Goal: Task Accomplishment & Management: Use online tool/utility

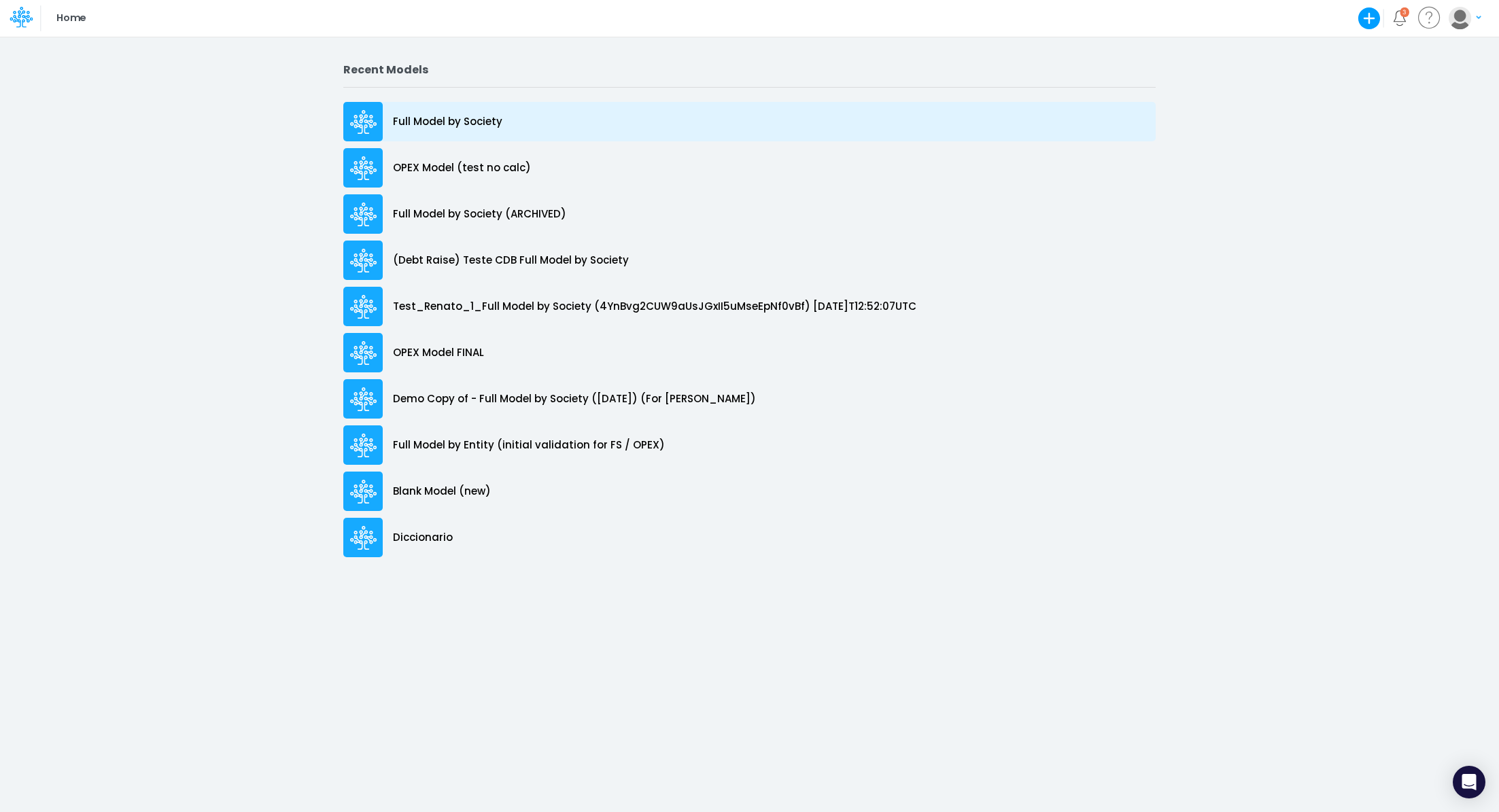
click at [450, 130] on div "Full Model by Society" at bounding box center [750, 122] width 812 height 39
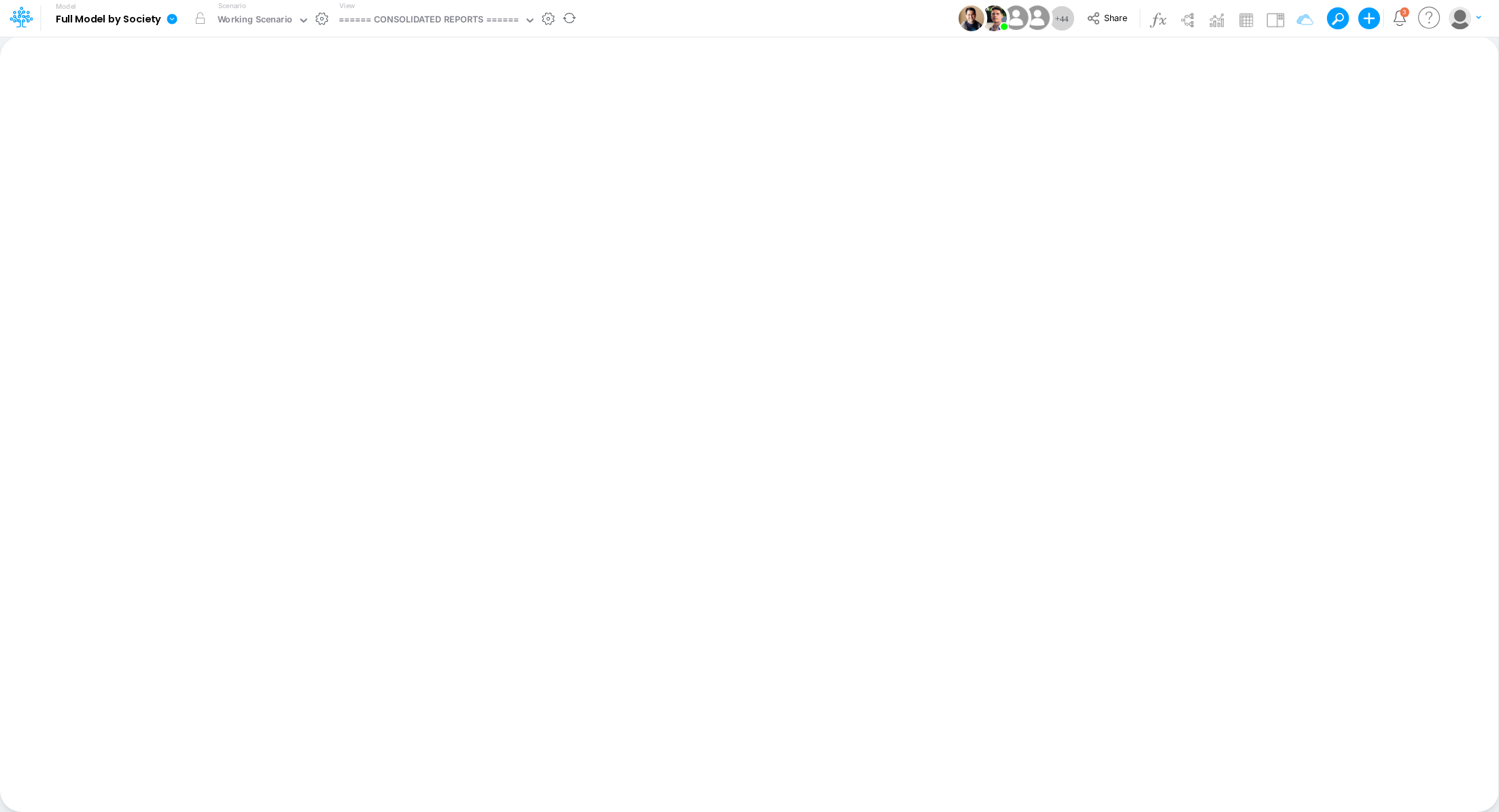
click at [169, 22] on icon at bounding box center [172, 18] width 10 height 10
click at [231, 16] on div "Working Scenario" at bounding box center [255, 20] width 76 height 16
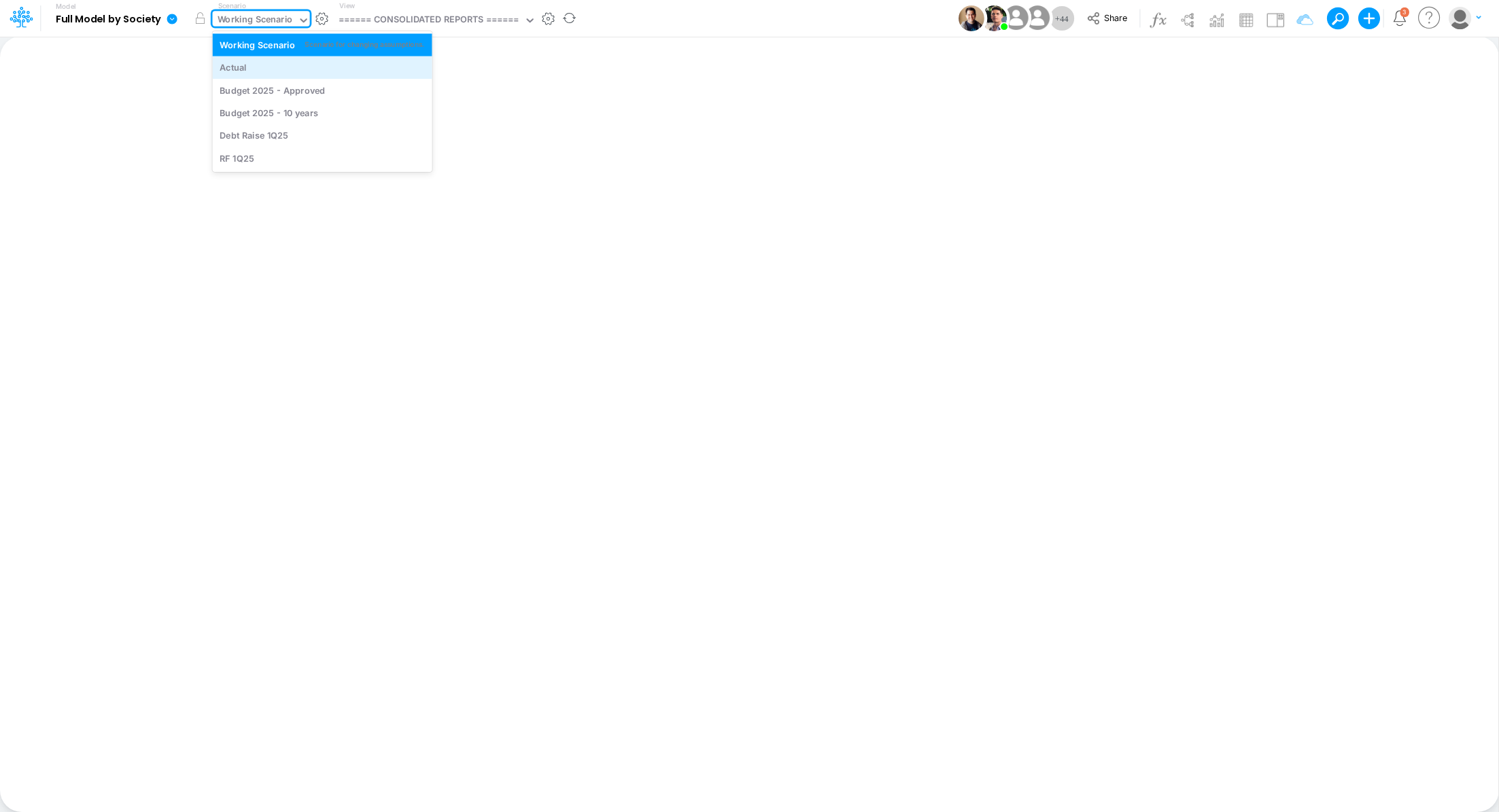
click at [245, 67] on div "Actual" at bounding box center [233, 68] width 28 height 13
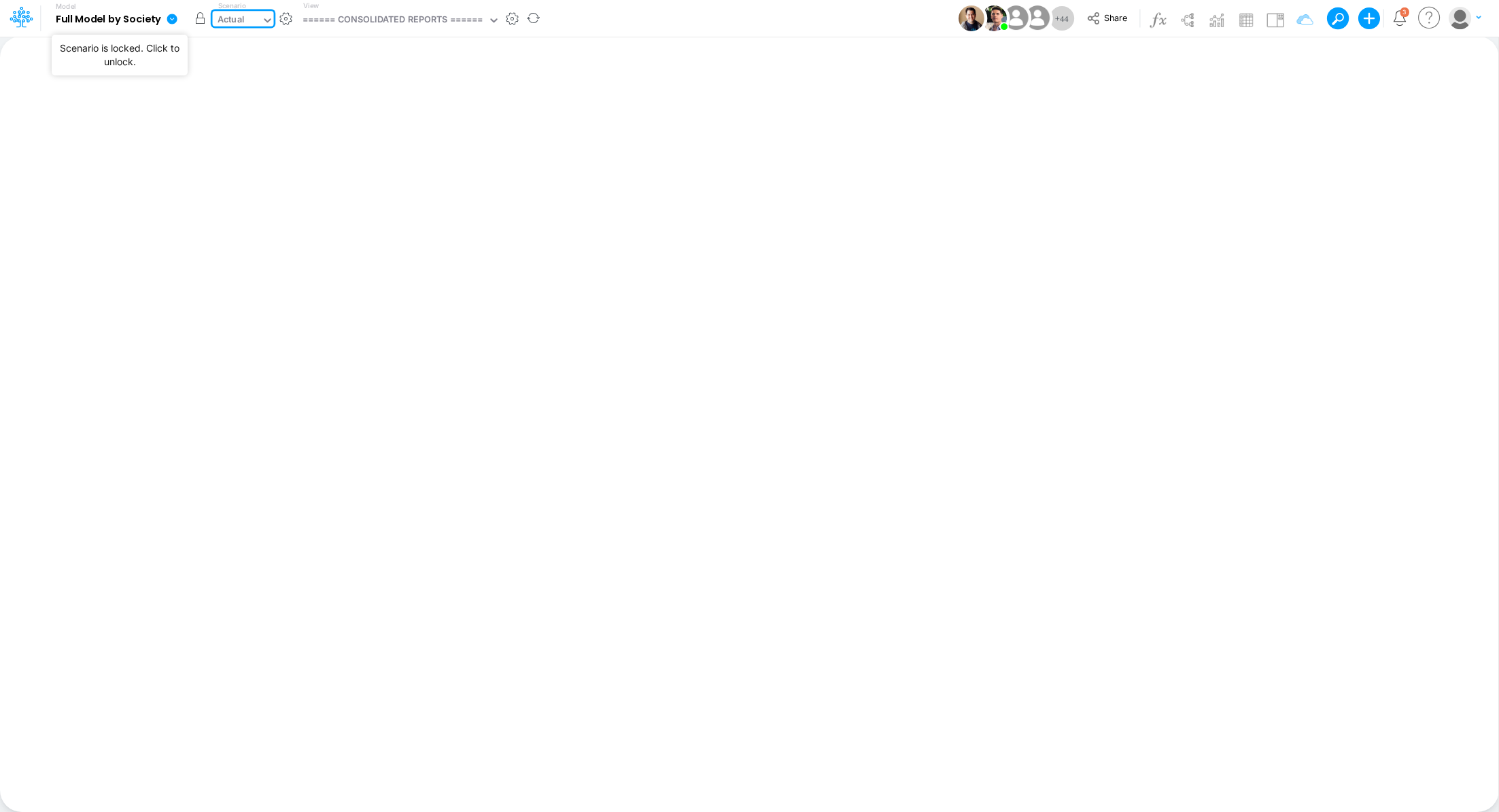
click at [196, 27] on button "button" at bounding box center [200, 18] width 24 height 24
click at [361, 22] on div "====== CONSOLIDATED REPORTS ======" at bounding box center [393, 20] width 181 height 16
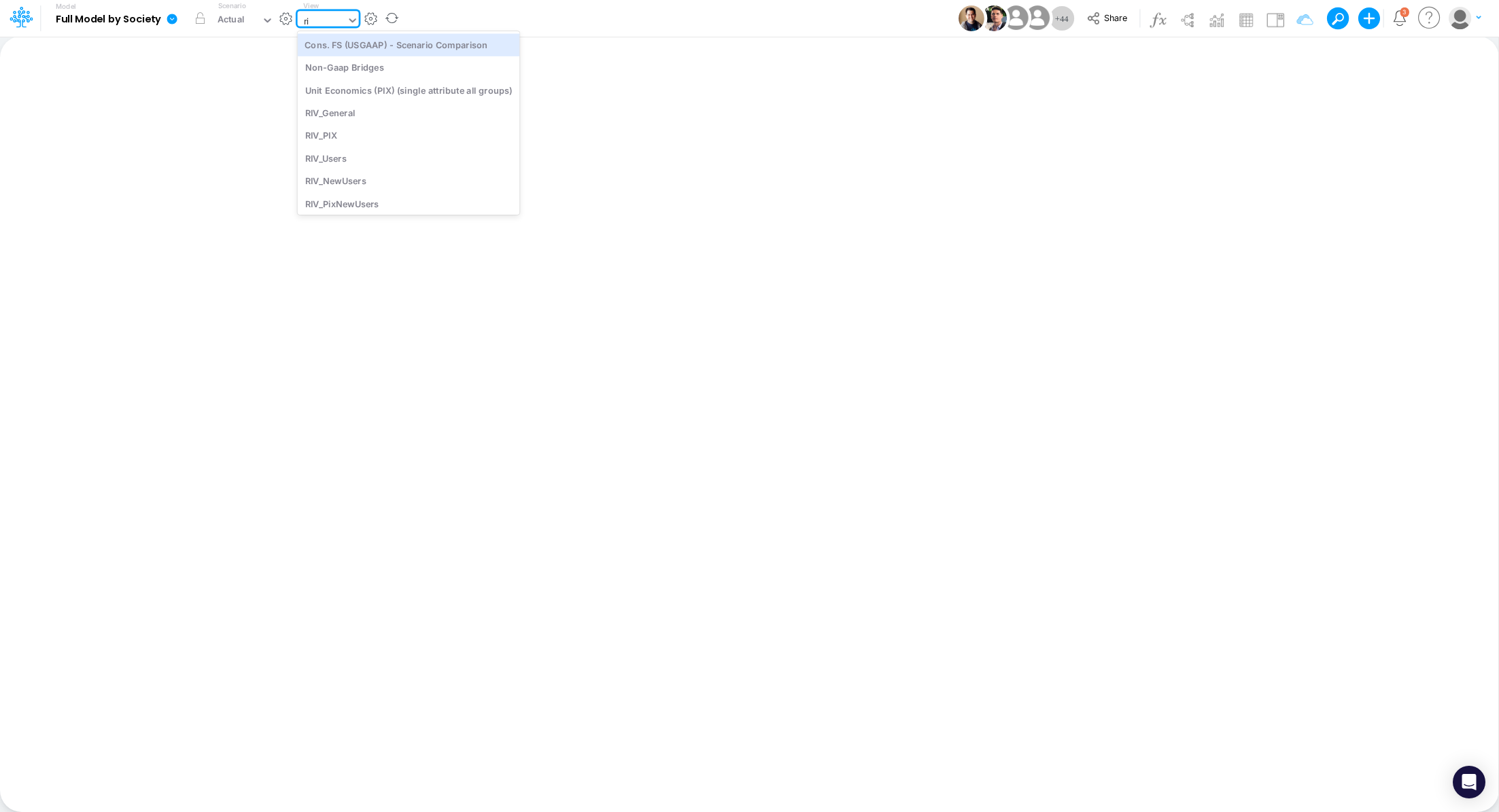
type input "riv"
click at [359, 40] on div "RIV_General" at bounding box center [389, 44] width 183 height 22
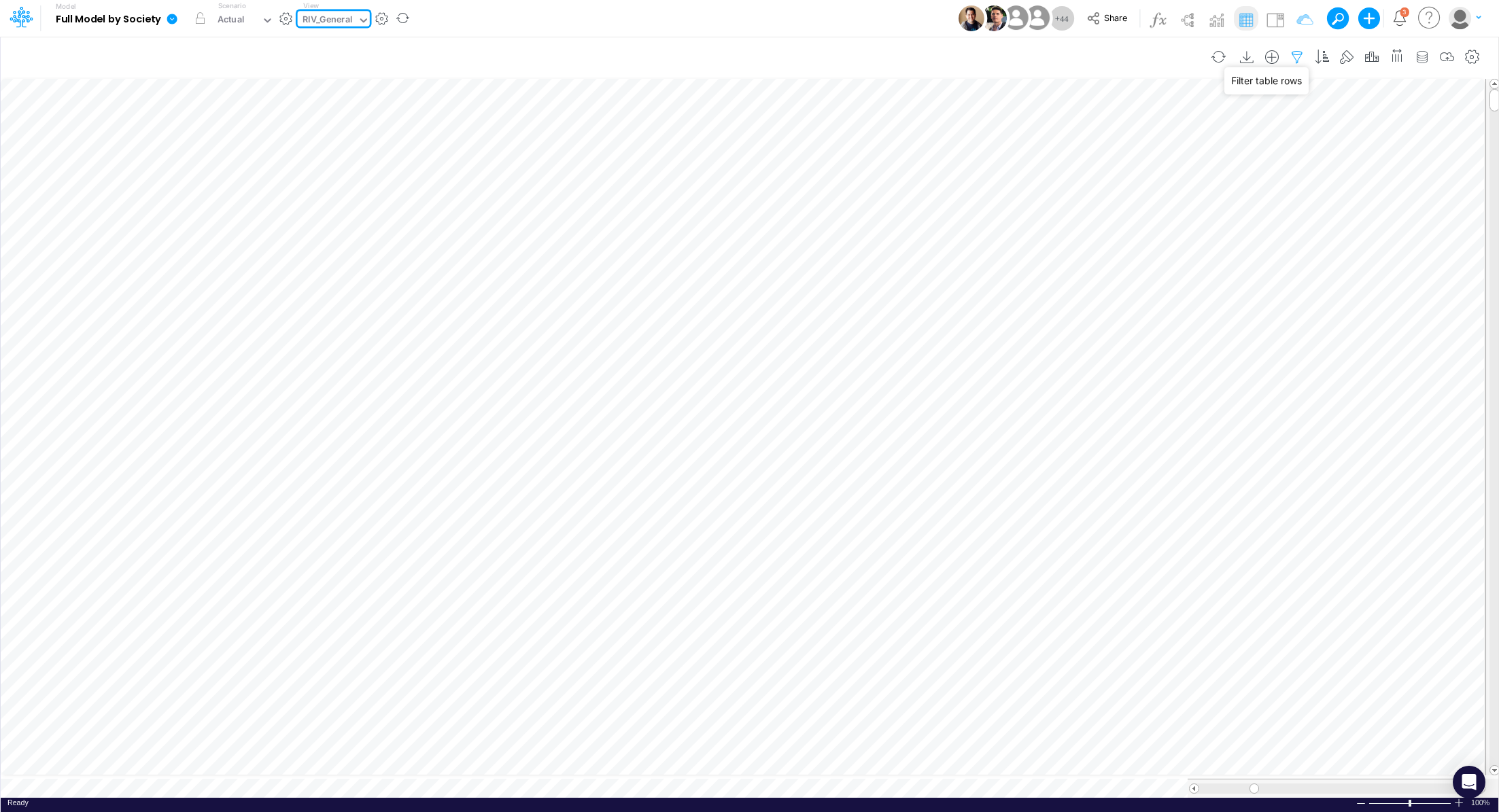
click at [1304, 59] on icon "button" at bounding box center [1297, 57] width 20 height 14
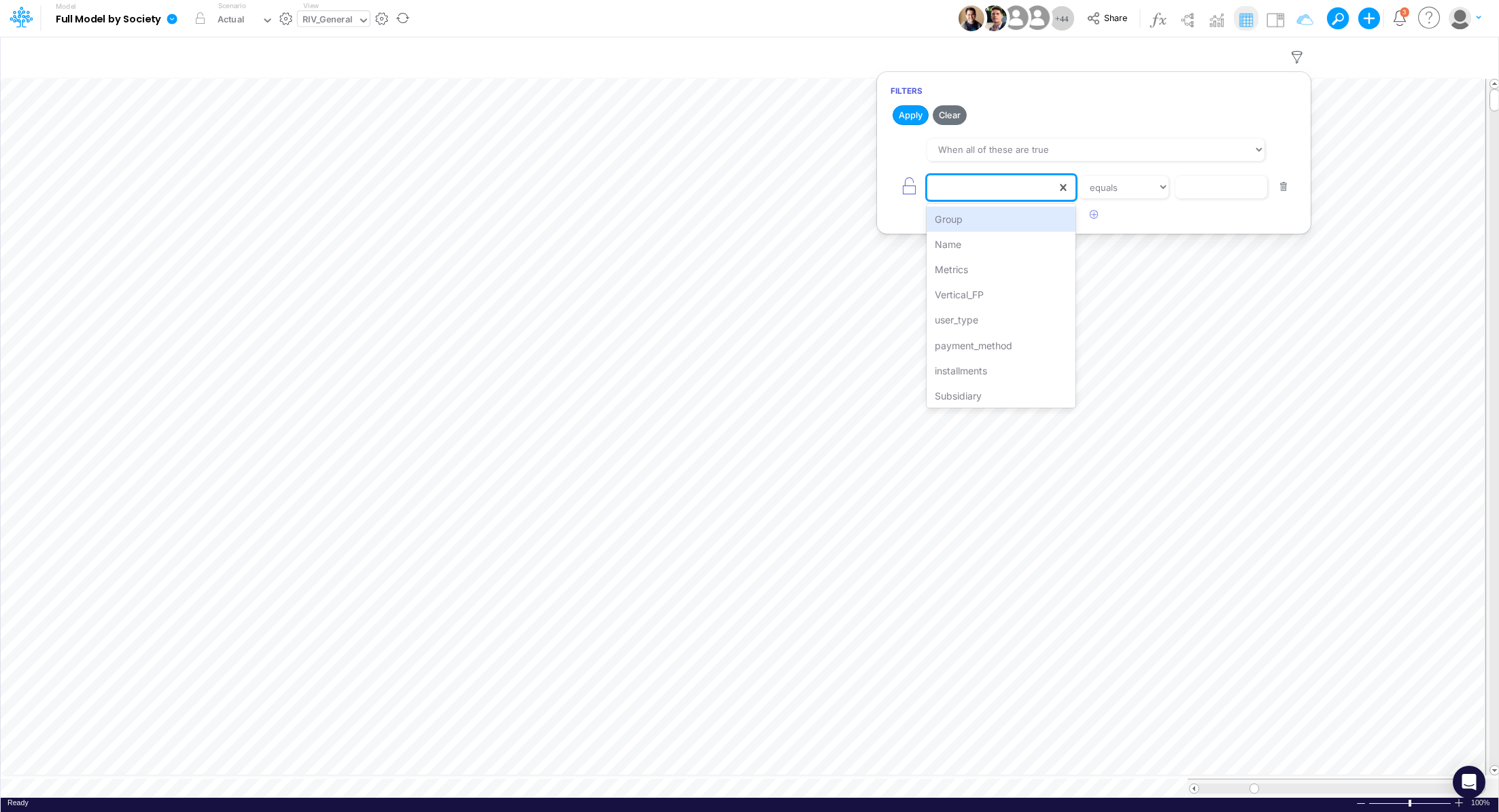
click at [953, 194] on div at bounding box center [992, 187] width 129 height 23
click at [983, 265] on div "Metrics" at bounding box center [1001, 269] width 149 height 25
click at [1229, 189] on input "text" at bounding box center [1221, 187] width 92 height 23
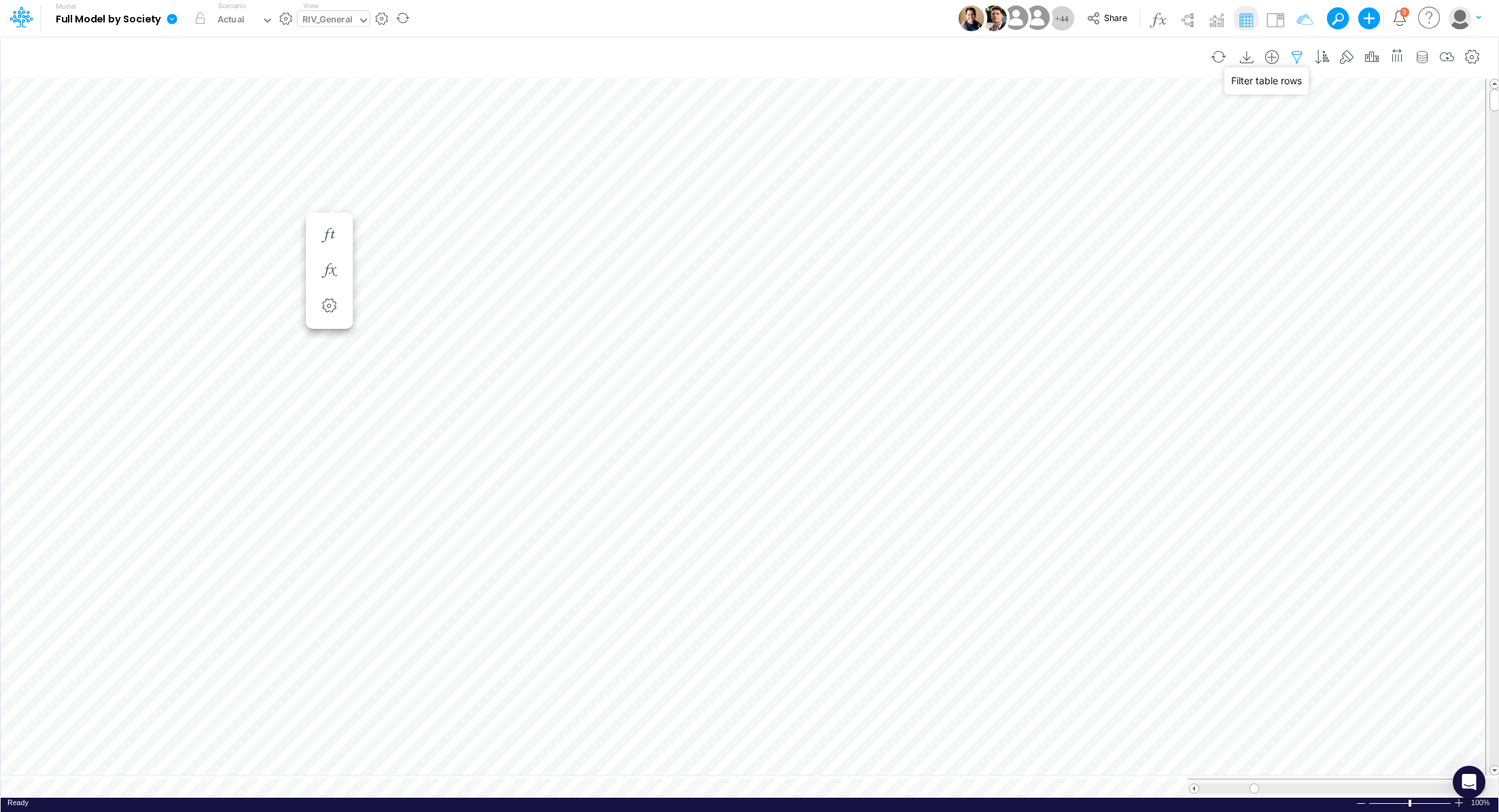
click at [1297, 57] on icon "button" at bounding box center [1297, 57] width 20 height 14
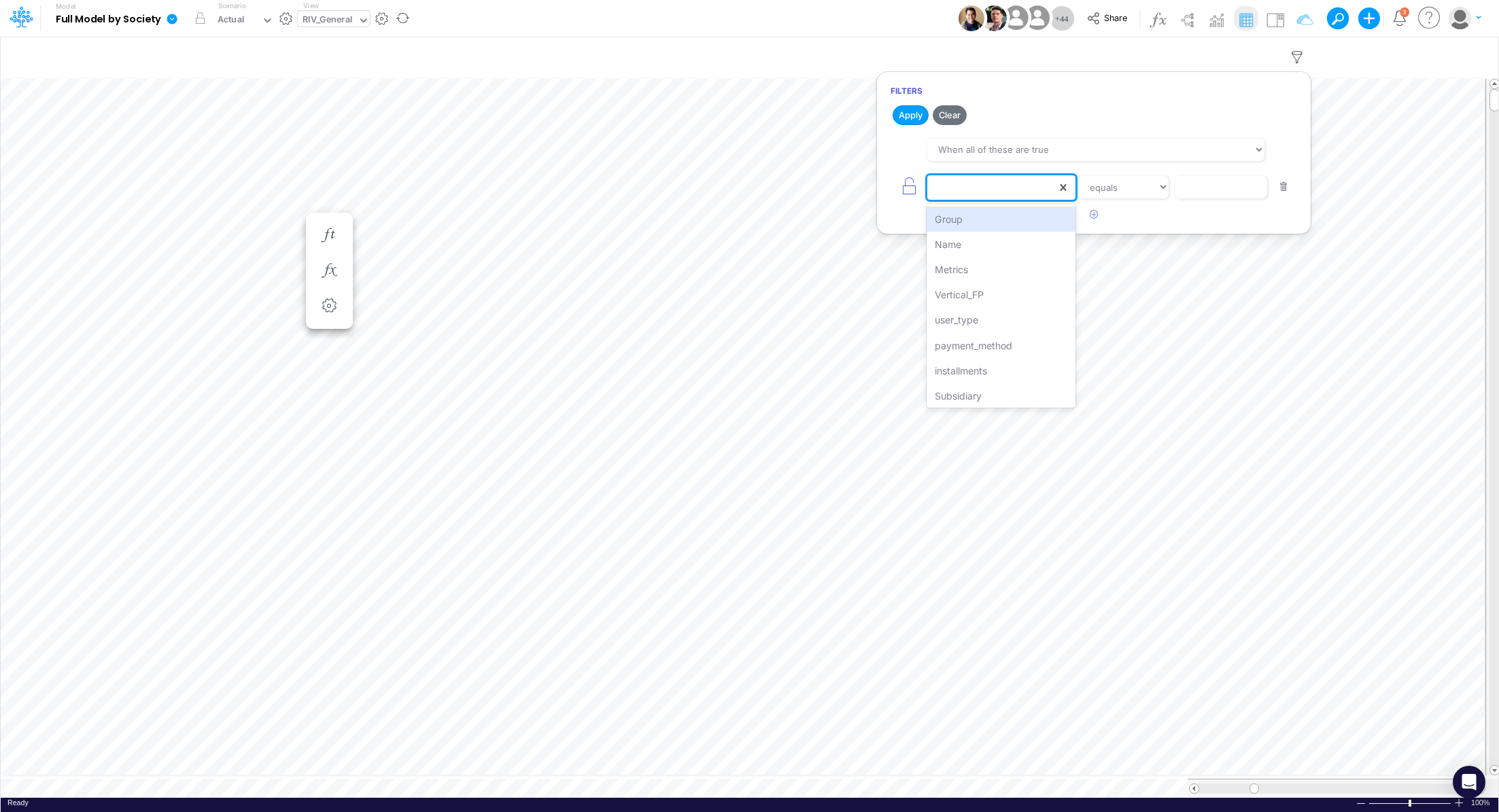
click at [992, 187] on div at bounding box center [992, 187] width 129 height 23
click at [994, 271] on div "Metrics" at bounding box center [1001, 269] width 149 height 25
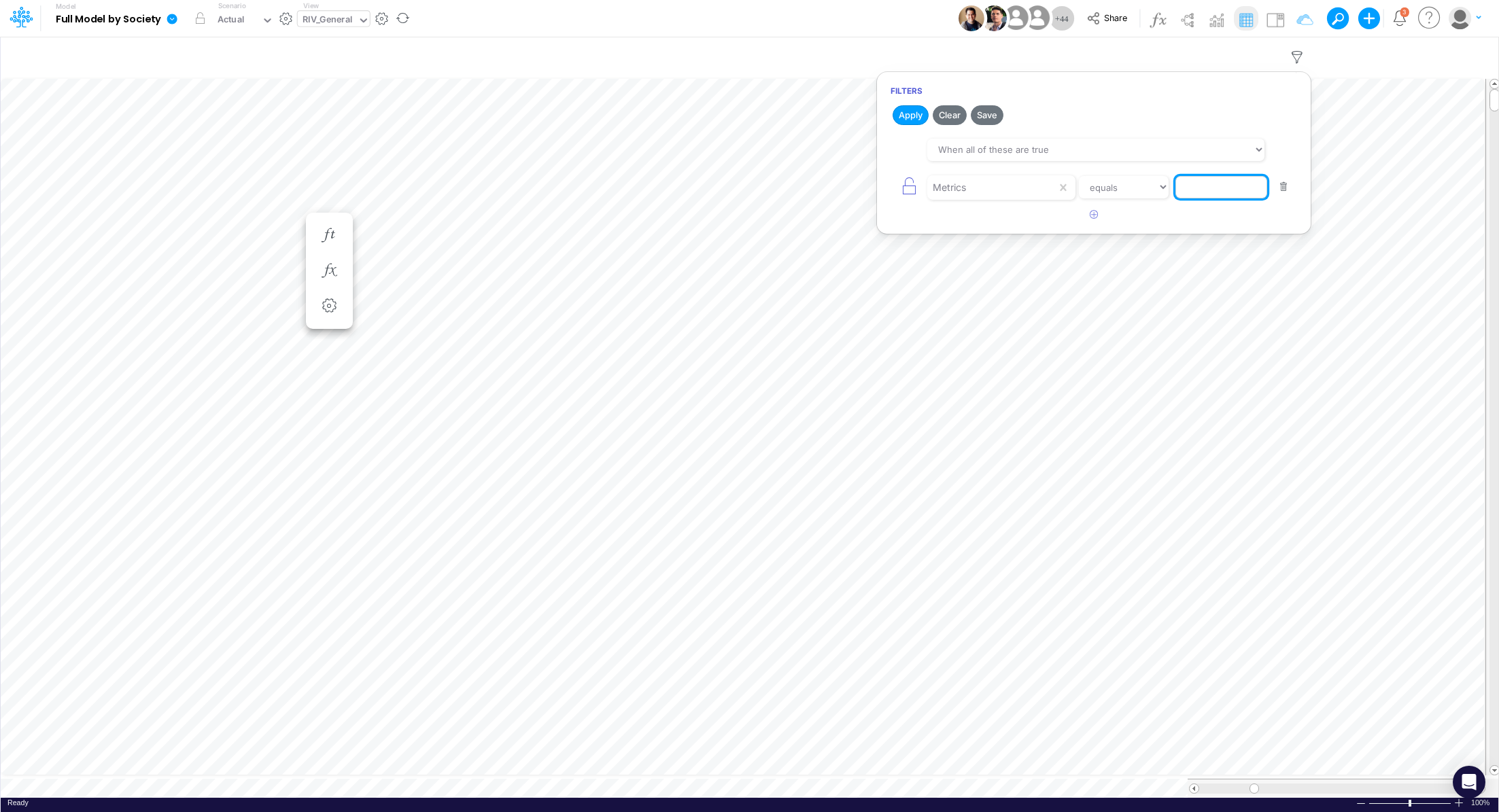
click at [1220, 190] on input "text" at bounding box center [1221, 187] width 92 height 23
paste input "Write-off"
type input "Write-off"
click at [902, 120] on button "Apply" at bounding box center [911, 115] width 36 height 20
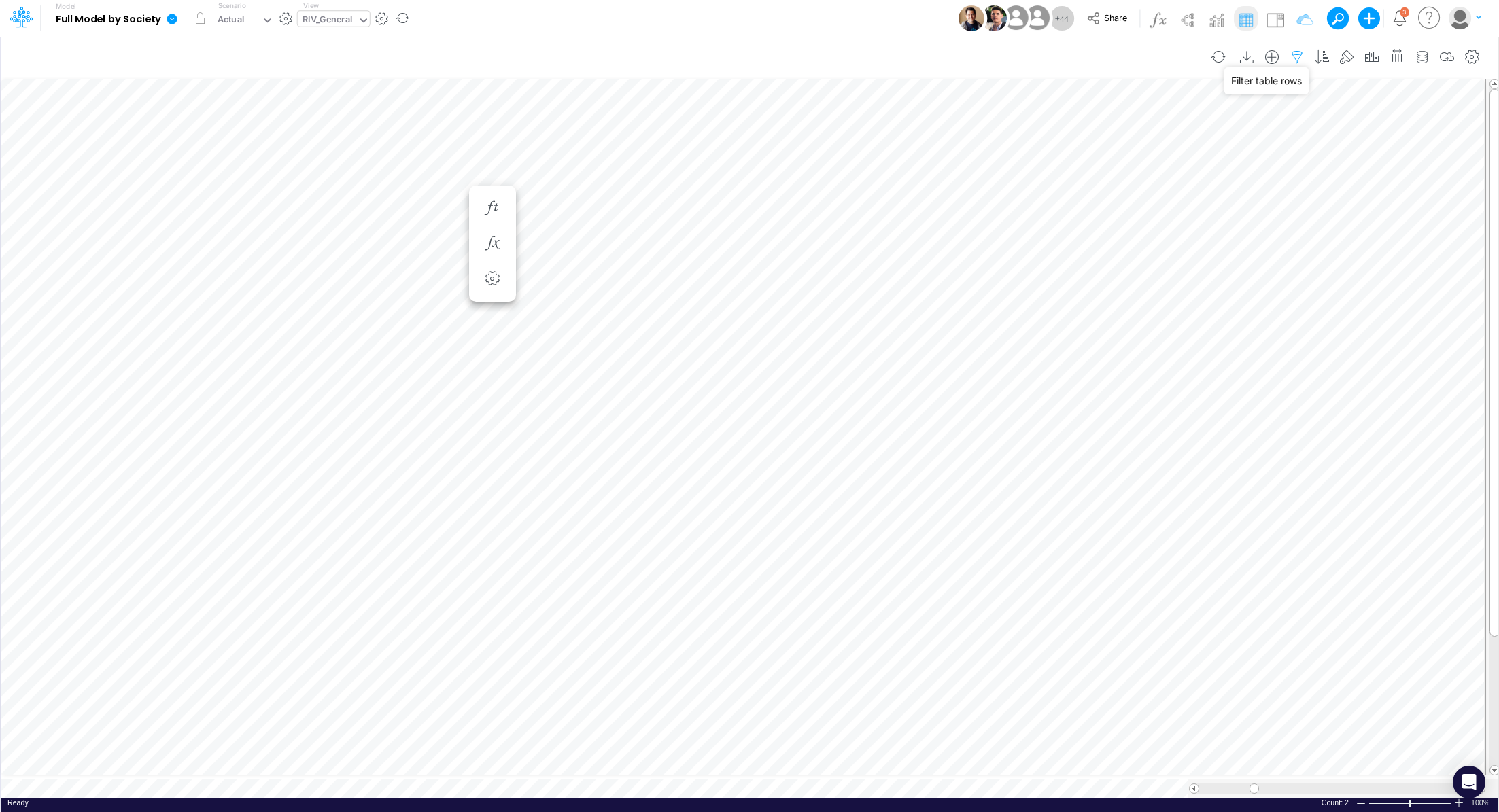
click at [1305, 57] on icon "button" at bounding box center [1297, 57] width 20 height 14
click at [1091, 210] on icon "button" at bounding box center [1094, 214] width 9 height 9
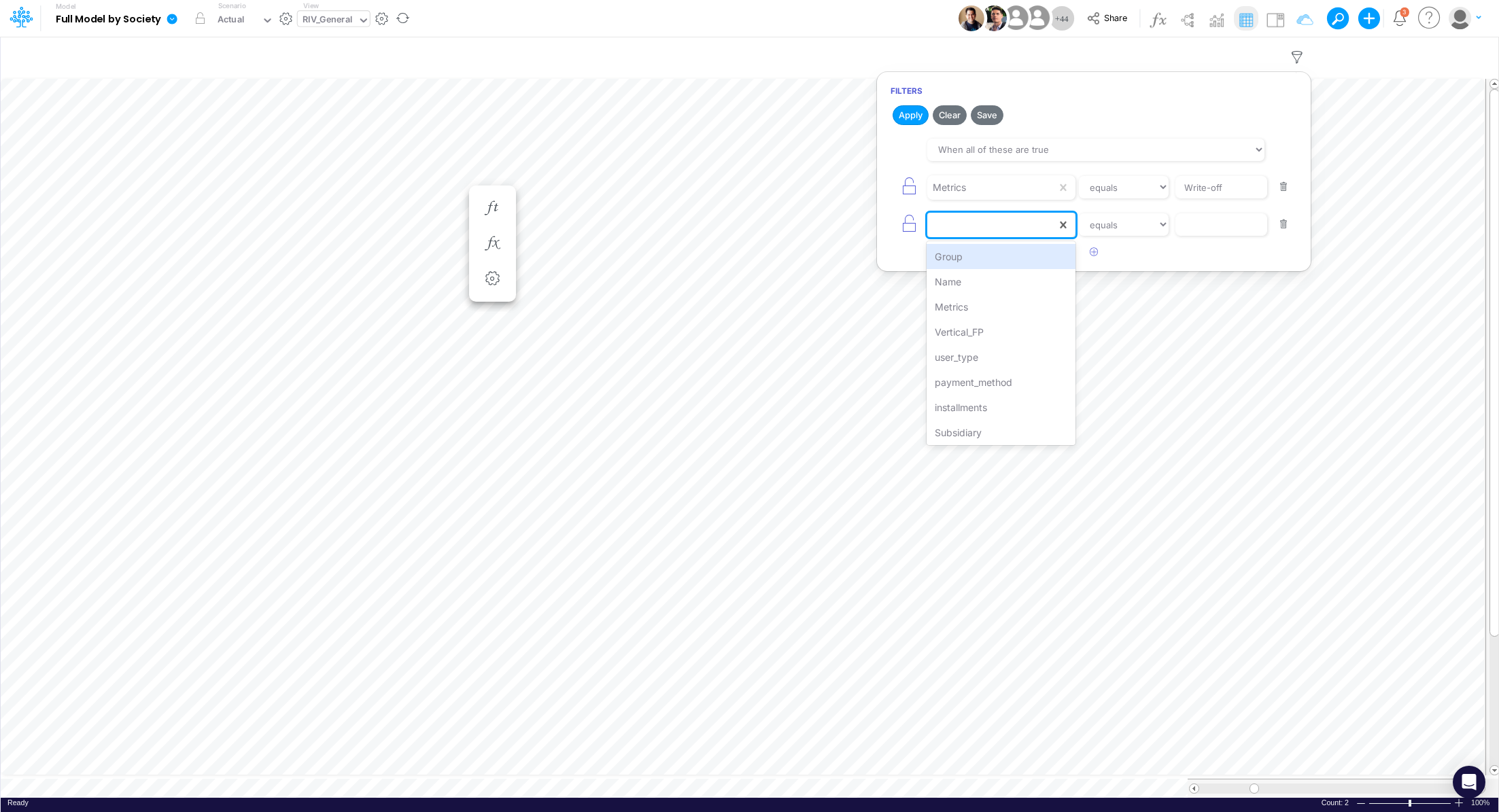
click at [996, 226] on div at bounding box center [992, 224] width 129 height 23
click at [988, 330] on div "Vertical_FP" at bounding box center [1001, 332] width 149 height 25
click at [1129, 221] on select "equals not equal starts with ends with contains" at bounding box center [1123, 224] width 91 height 23
click at [1224, 199] on input "text" at bounding box center [1221, 187] width 92 height 23
click at [1116, 223] on select "equals not equal starts with ends with contains" at bounding box center [1123, 224] width 91 height 23
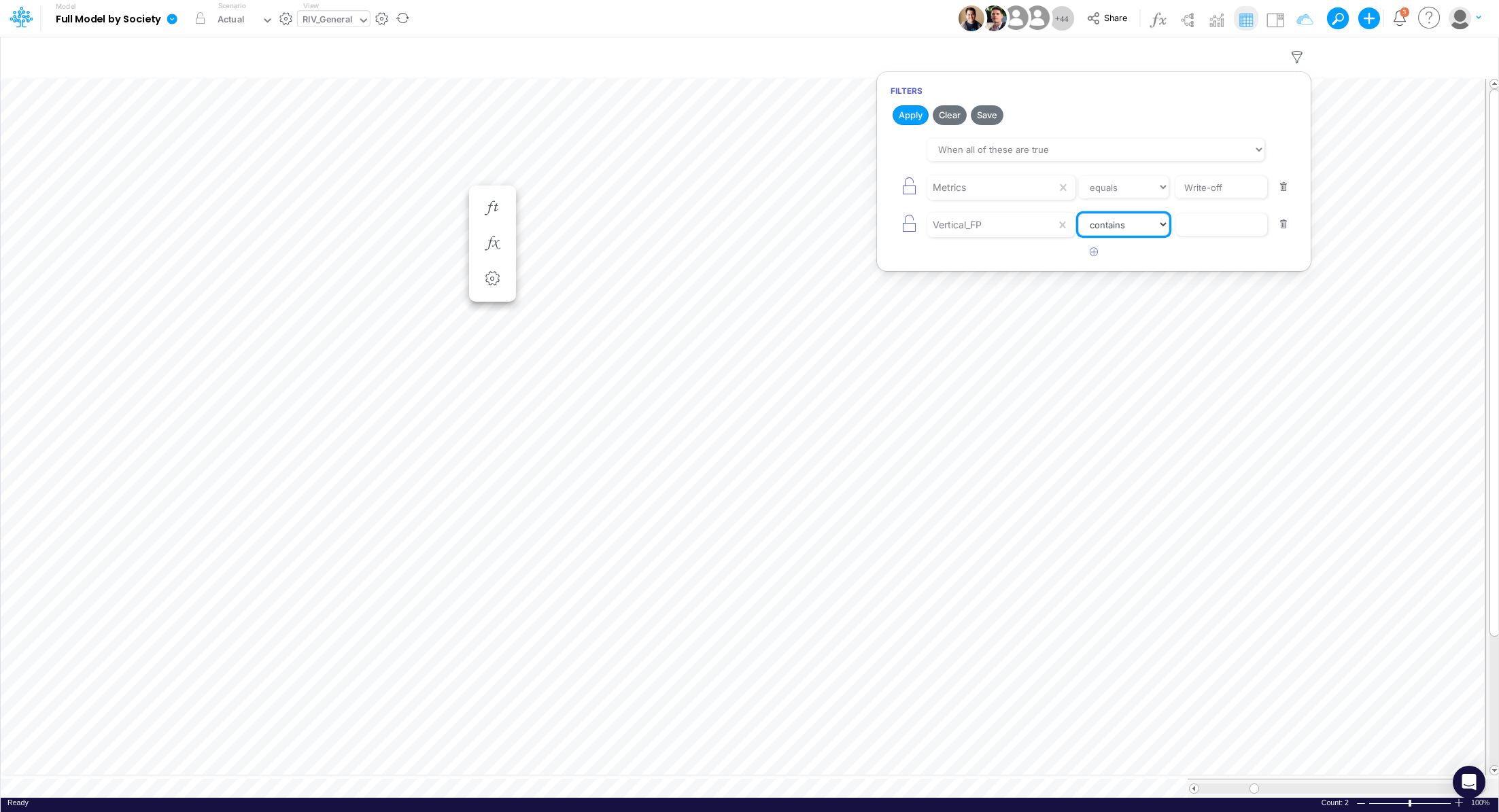
select select "notEqual"
click at [1194, 199] on input "text" at bounding box center [1221, 187] width 92 height 23
type input "Credit Card"
click at [905, 121] on button "Apply" at bounding box center [911, 115] width 36 height 20
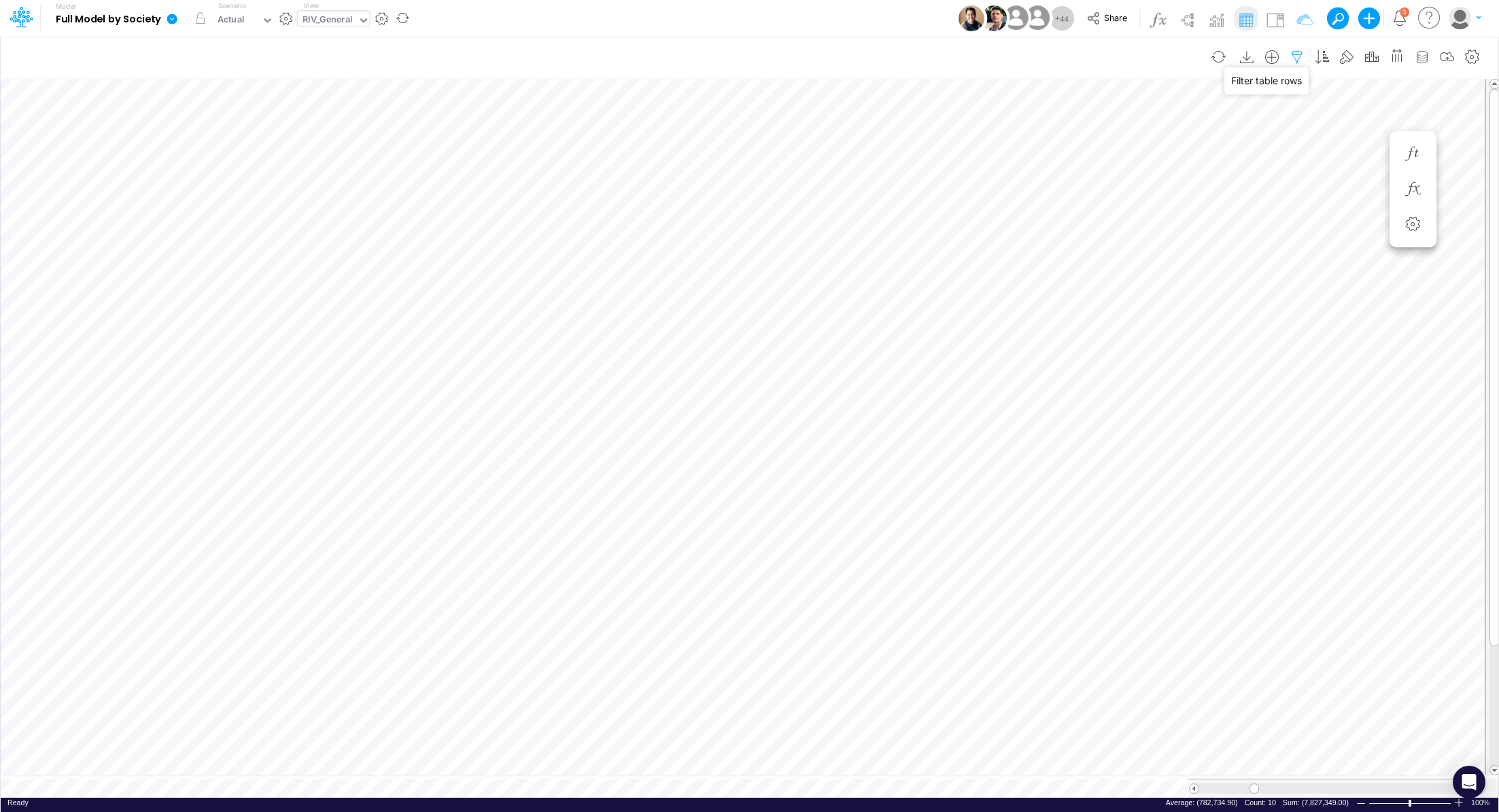
click at [1295, 57] on icon "button" at bounding box center [1297, 57] width 20 height 14
select select "notEqual"
click at [1094, 254] on icon "button" at bounding box center [1094, 251] width 9 height 9
click at [984, 199] on div at bounding box center [992, 187] width 129 height 23
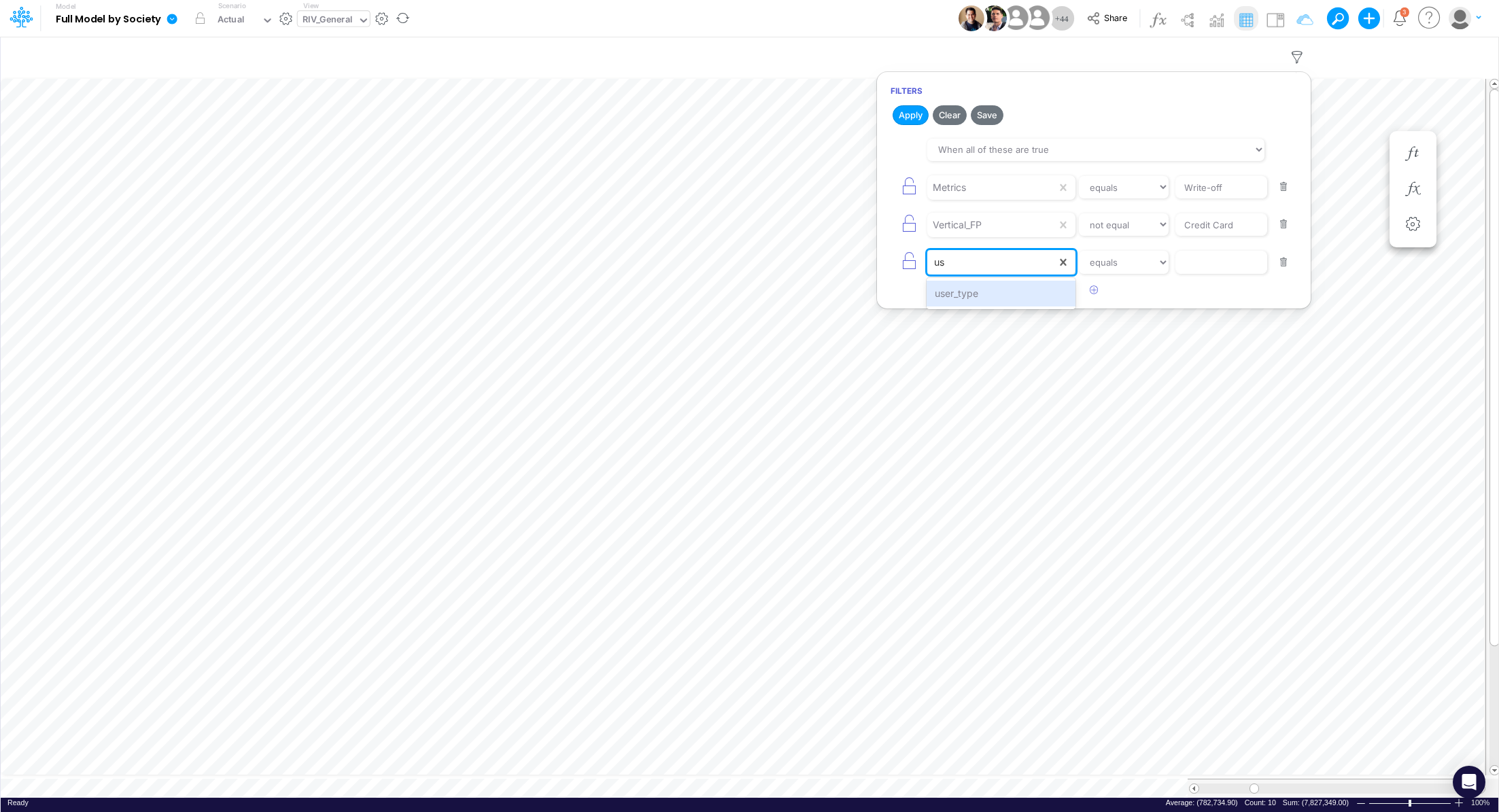
type input "use"
click at [984, 293] on div "user_type" at bounding box center [1001, 293] width 149 height 25
click at [1225, 199] on input "text" at bounding box center [1221, 187] width 92 height 23
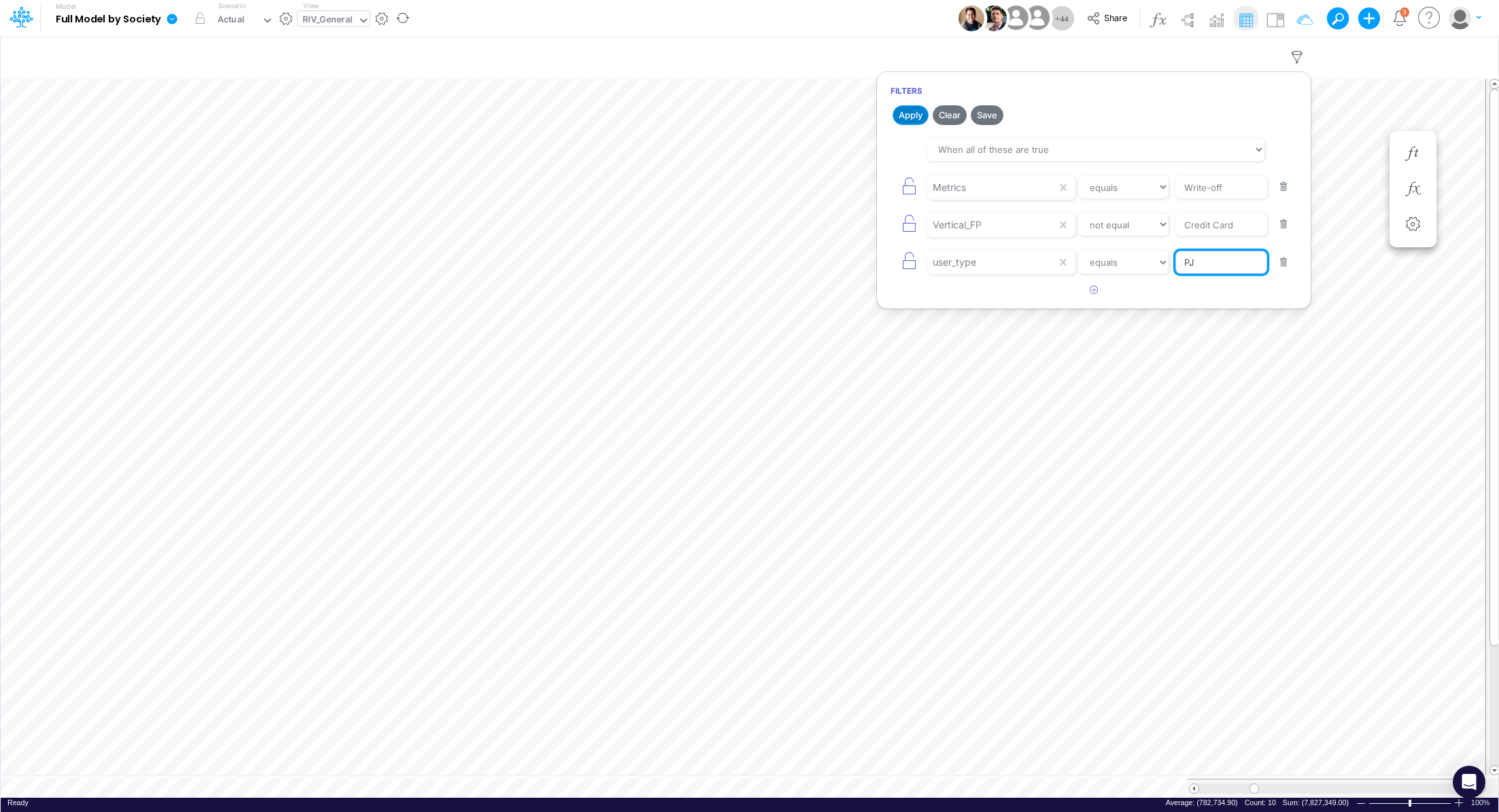
type input "PJ"
click at [919, 116] on button "Apply" at bounding box center [911, 115] width 36 height 20
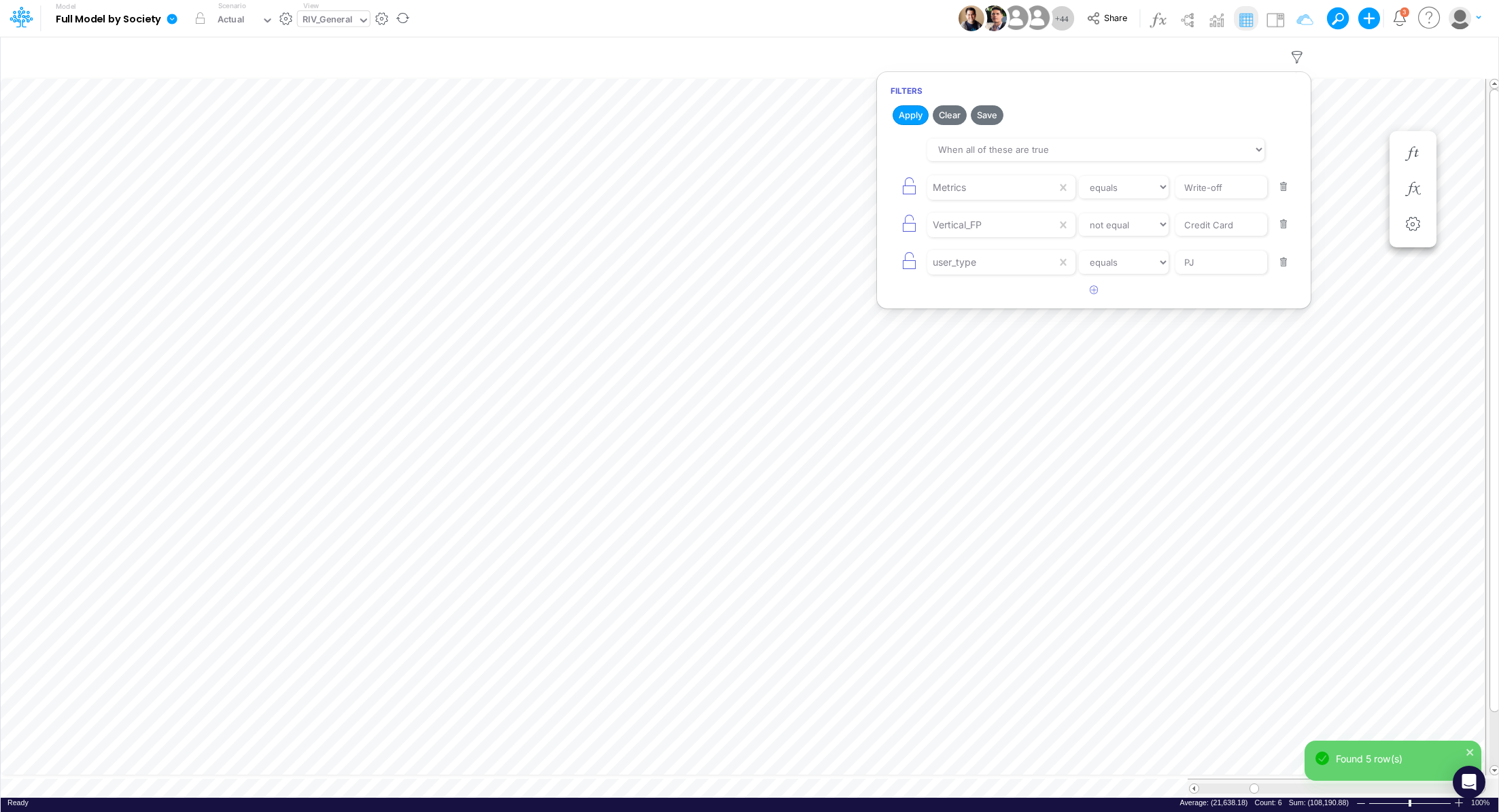
click at [1279, 262] on button "button" at bounding box center [1284, 262] width 27 height 18
click at [911, 122] on button "Apply" at bounding box center [911, 115] width 36 height 20
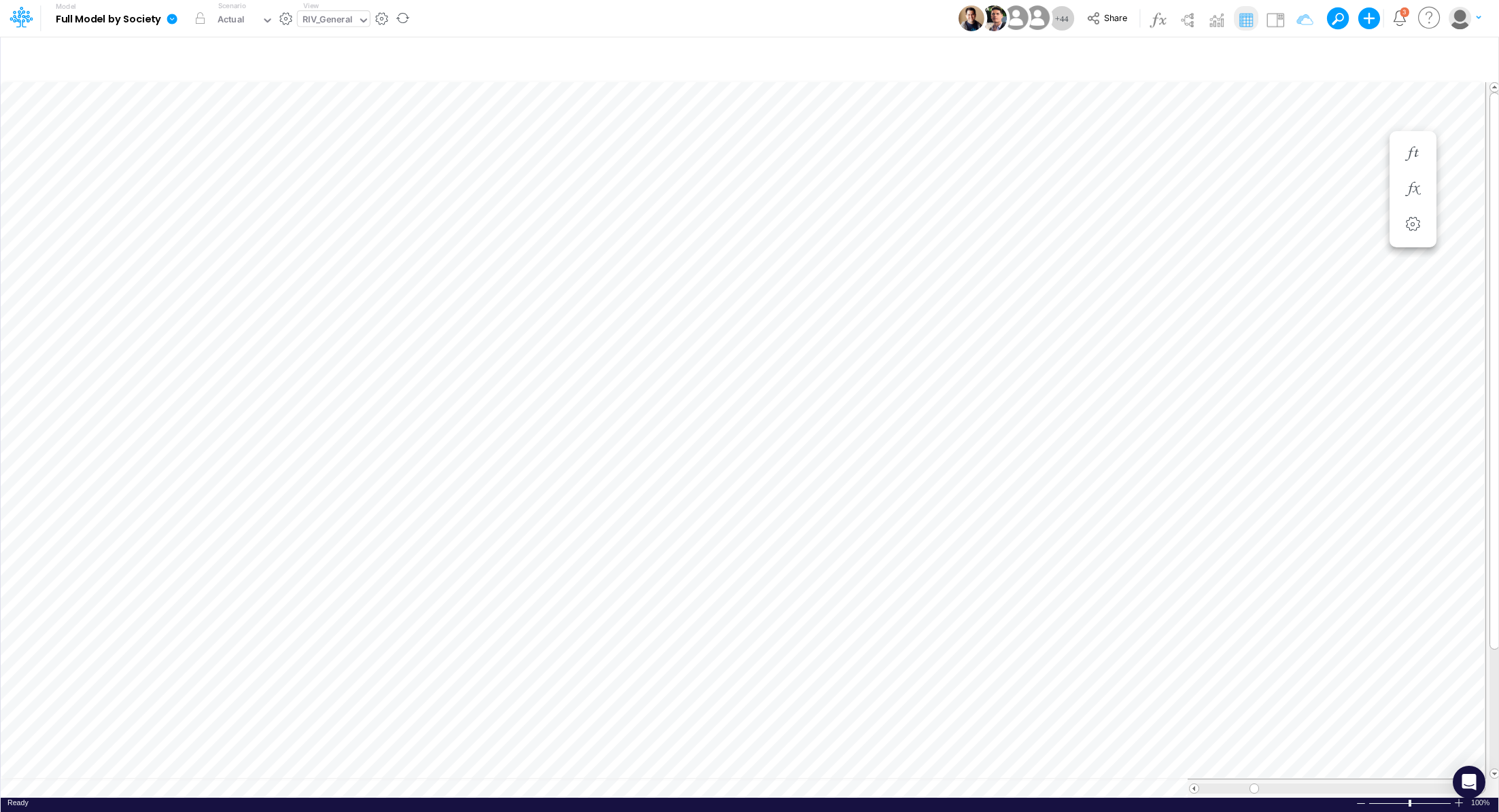
scroll to position [6, 2]
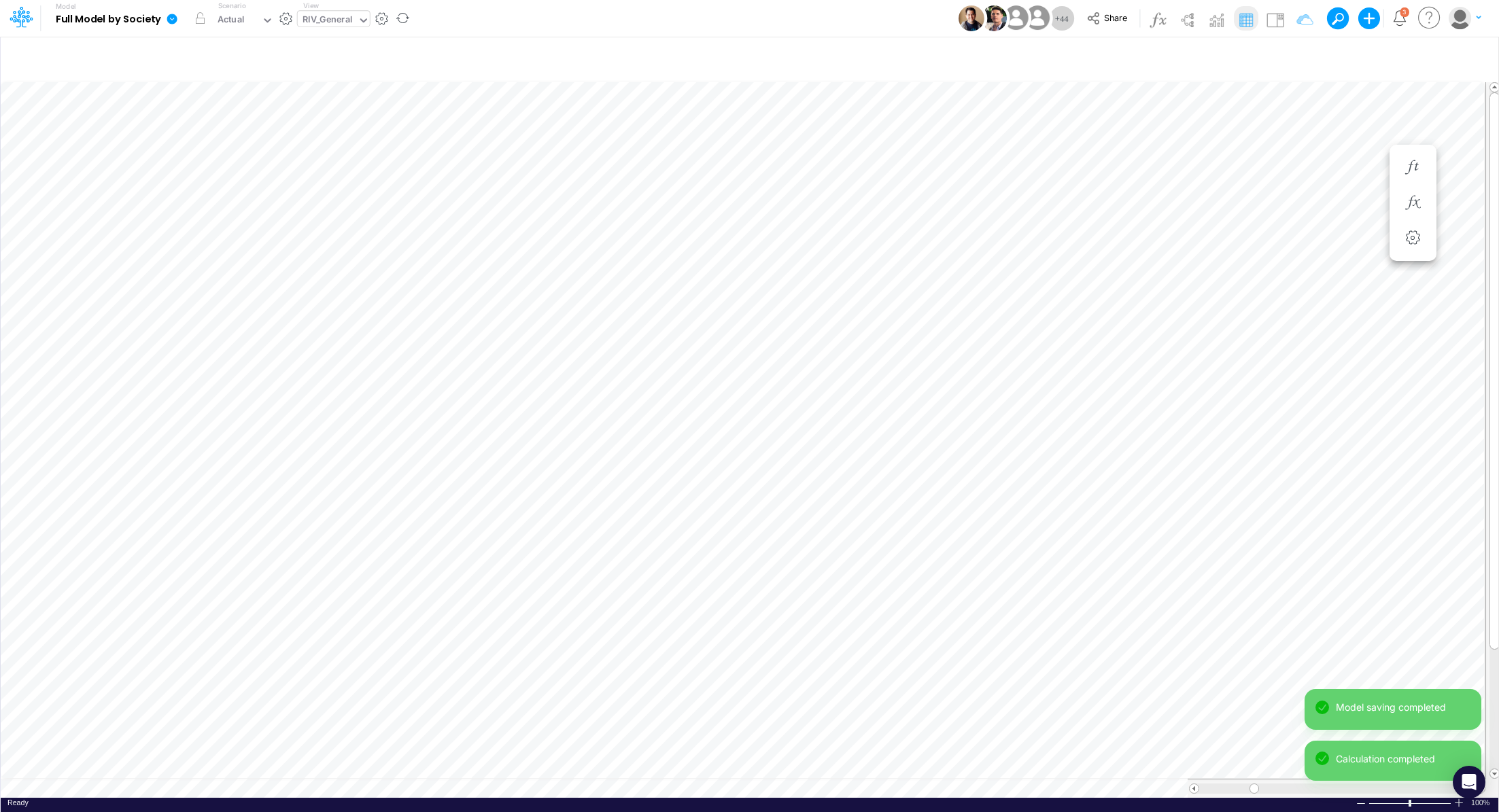
scroll to position [6, 2]
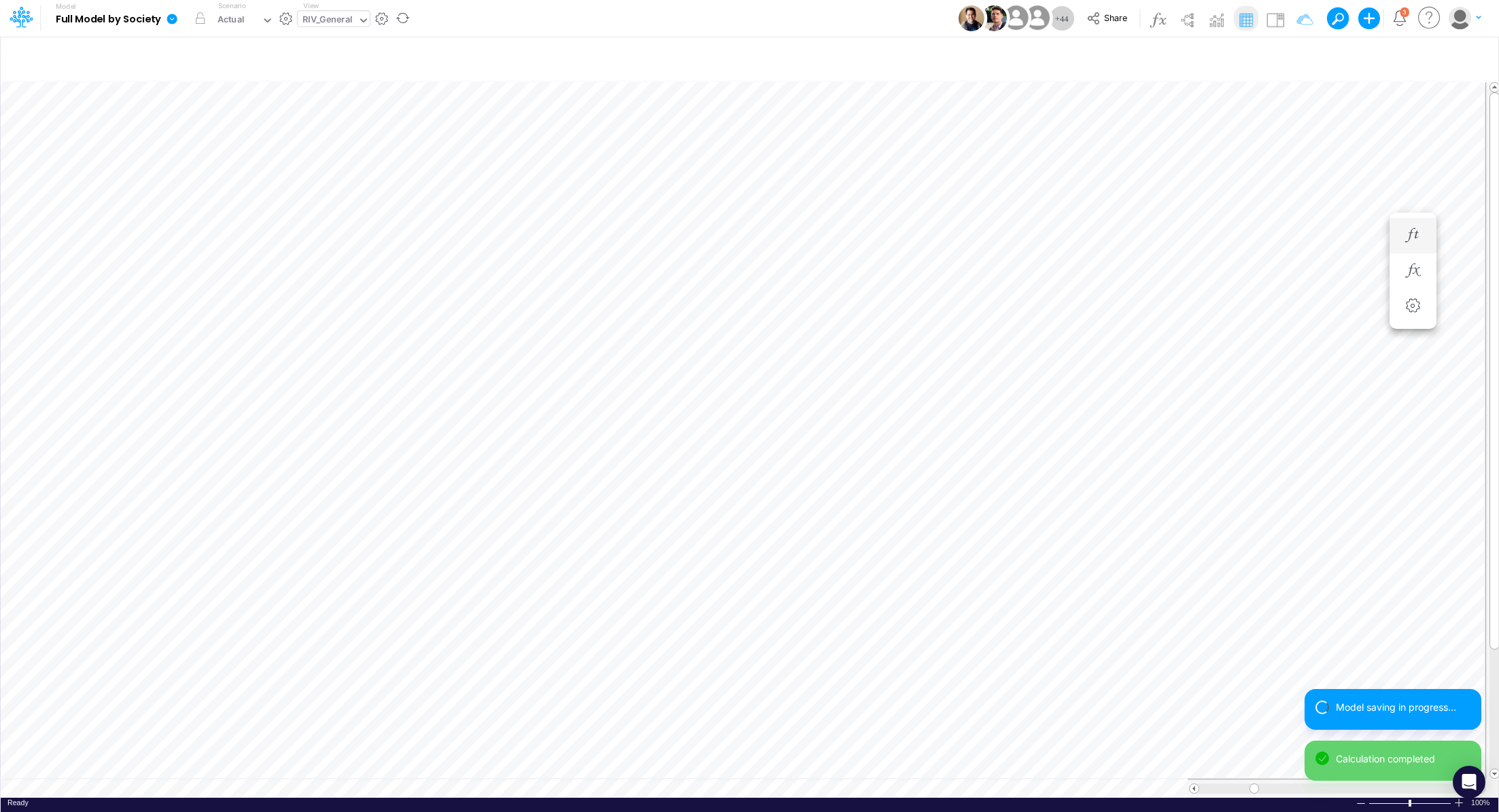
scroll to position [6, 2]
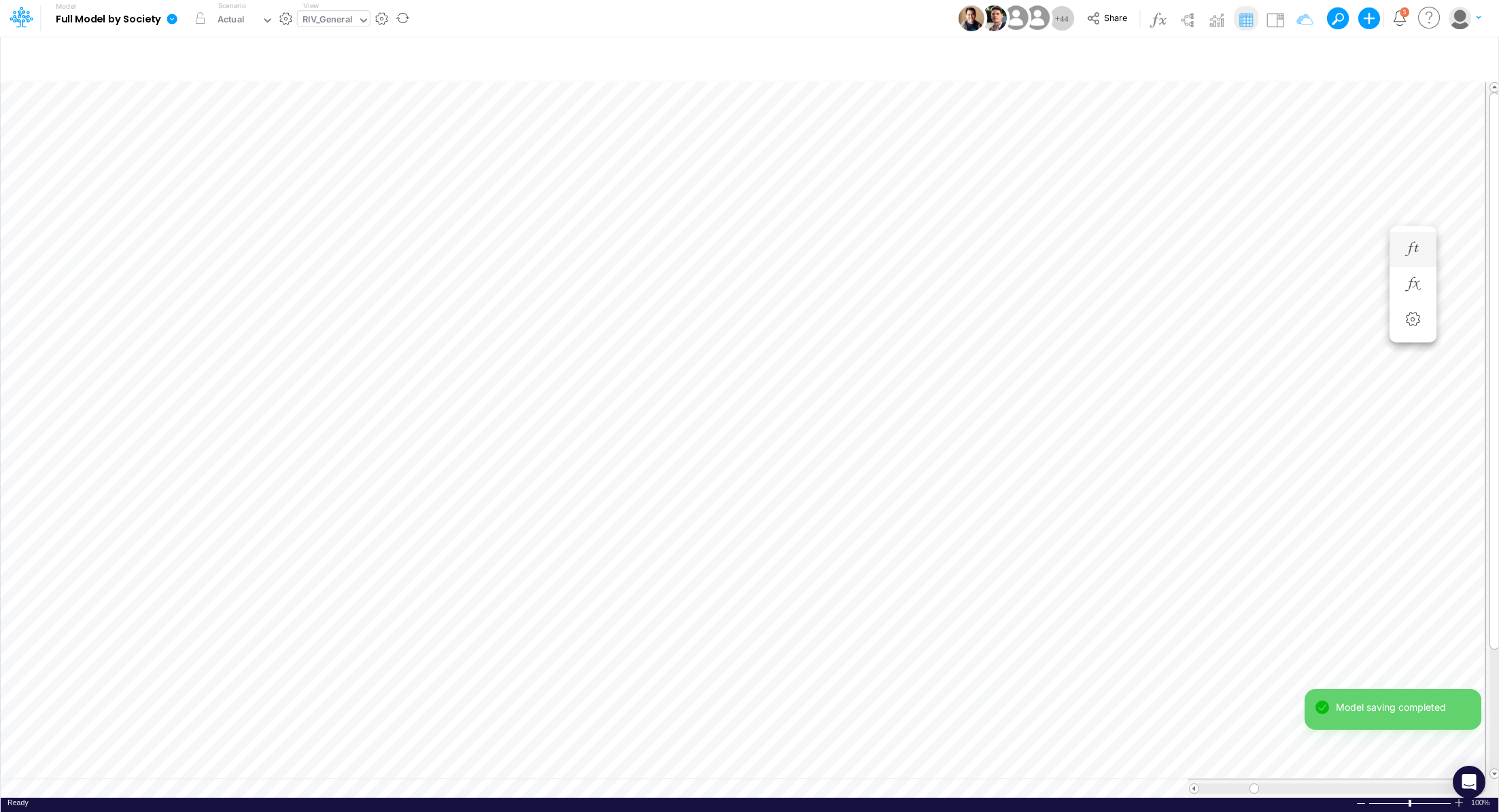
scroll to position [6, 2]
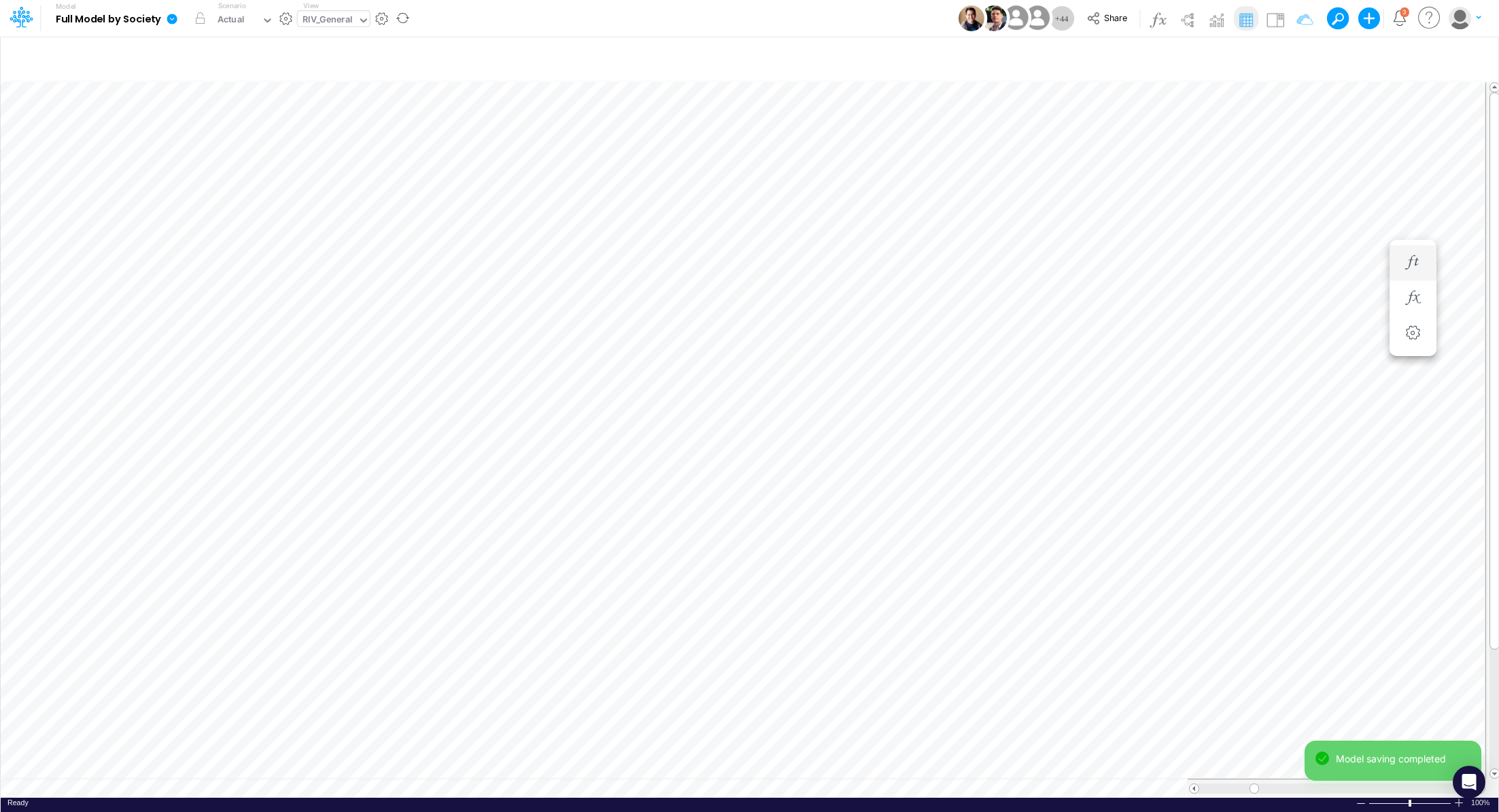
scroll to position [6, 2]
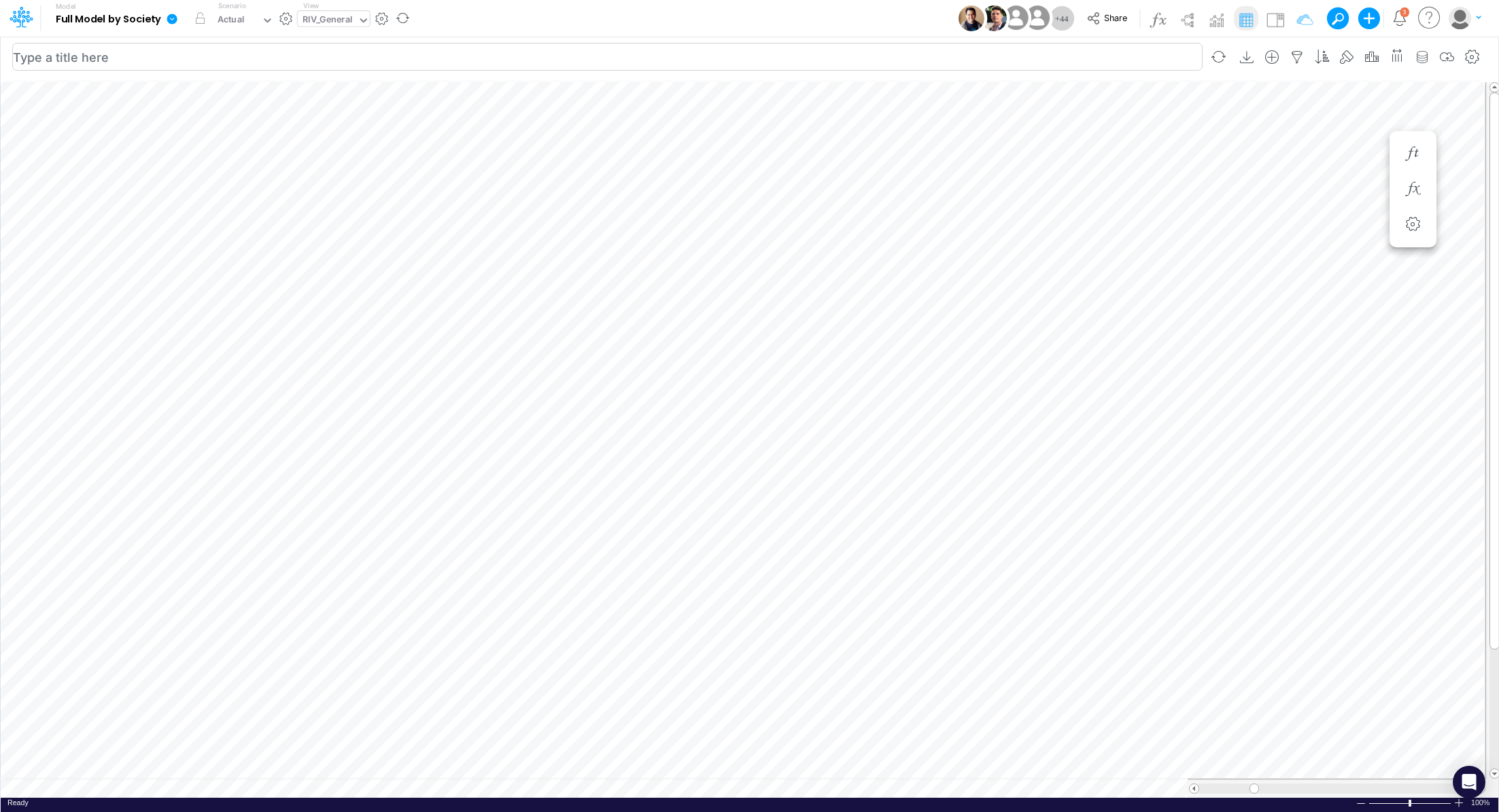
scroll to position [6, 2]
